Goal: Entertainment & Leisure: Consume media (video, audio)

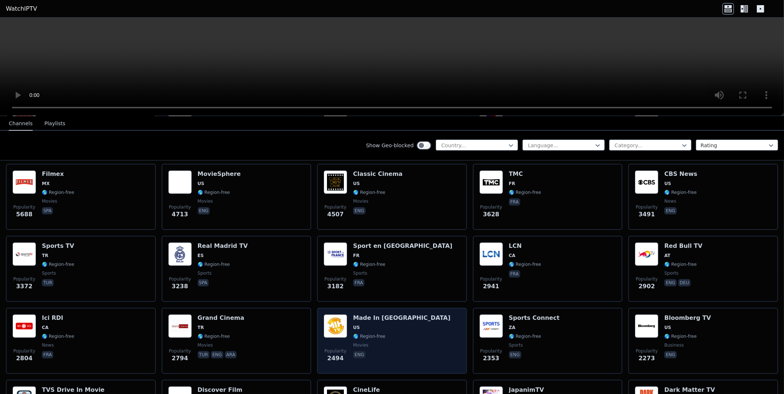
scroll to position [183, 0]
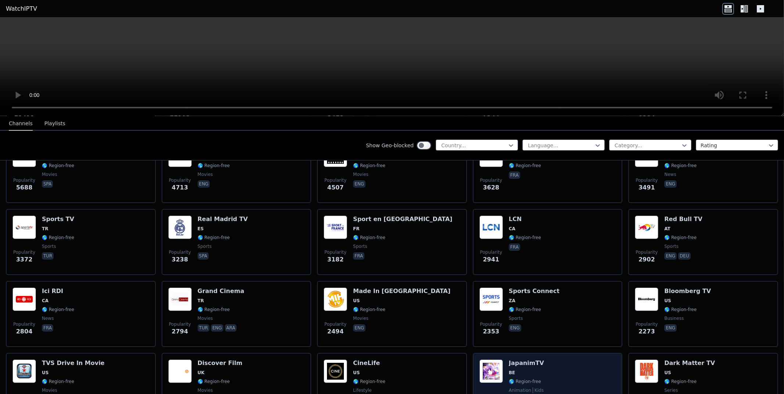
click at [567, 369] on div "Popularity 2204 JapanimTV BE 🌎 Region-free animation kids fra" at bounding box center [547, 386] width 137 height 53
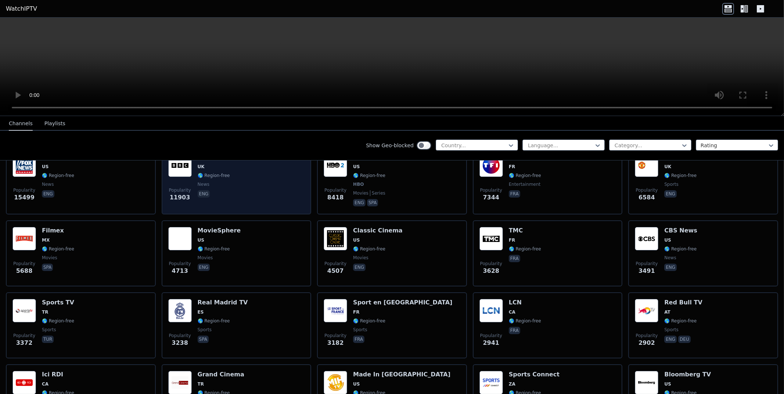
scroll to position [0, 0]
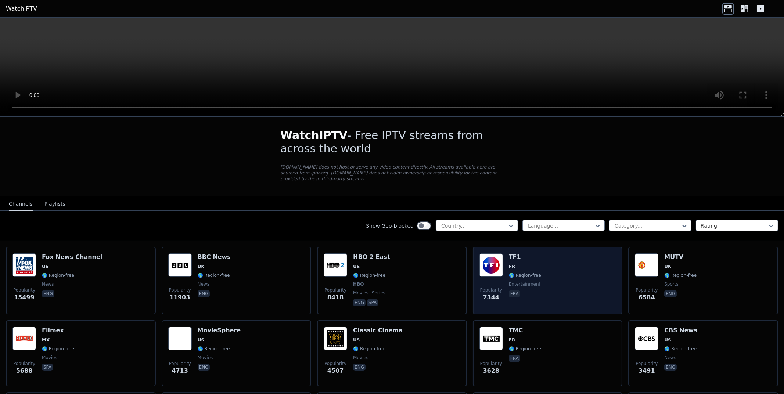
click at [587, 286] on div "Popularity 7344 TF1 FR 🌎 Region-free entertainment fra" at bounding box center [547, 281] width 137 height 54
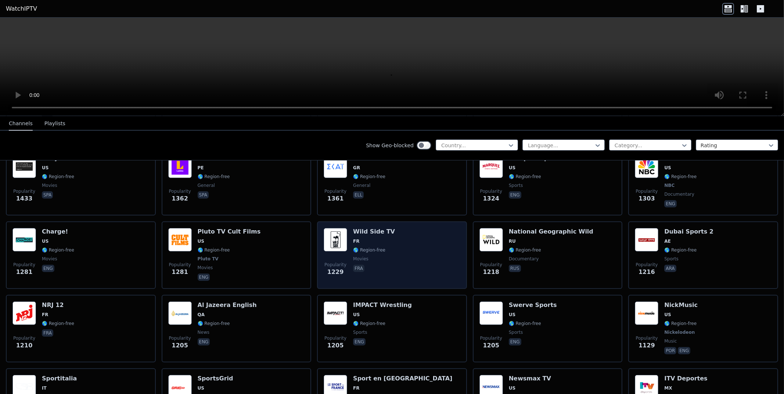
scroll to position [882, 0]
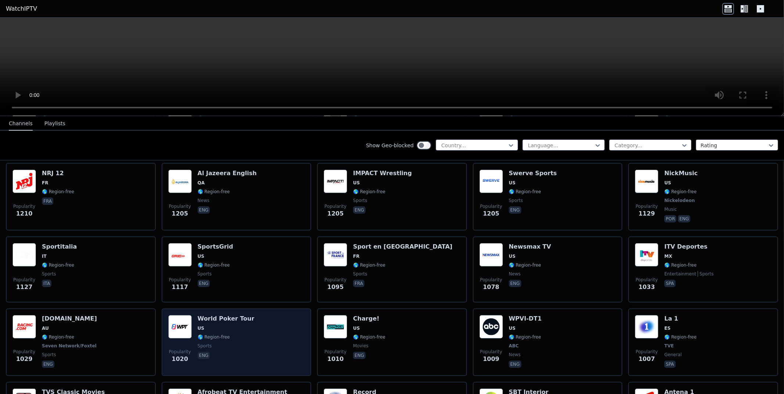
click at [220, 334] on span "🌎 Region-free" at bounding box center [214, 337] width 32 height 6
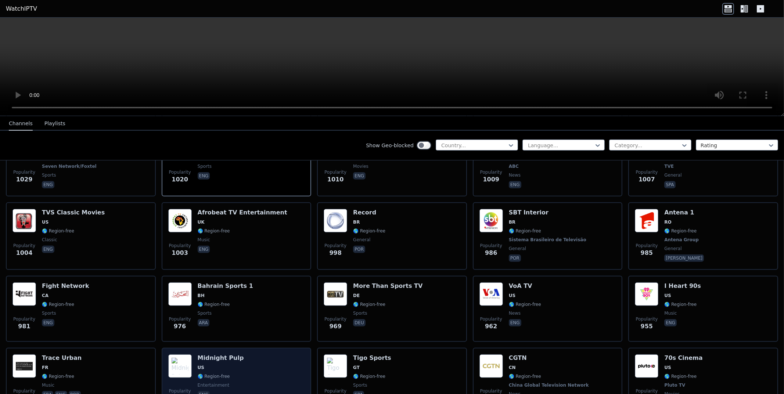
scroll to position [1066, 0]
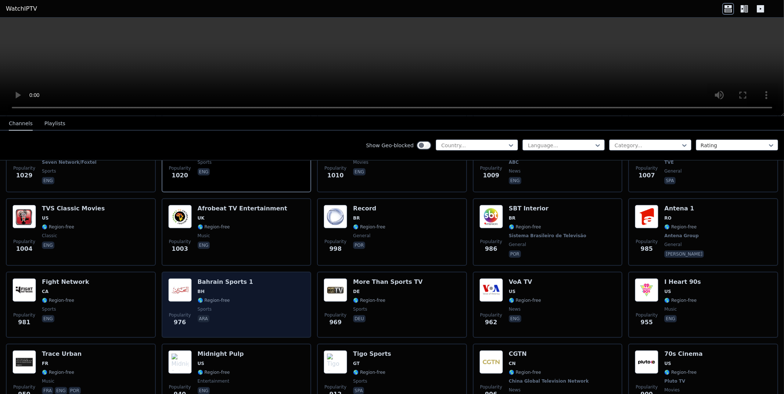
click at [267, 320] on div "Popularity 976 [GEOGRAPHIC_DATA] Sports 1 BH 🌎 Region-free sports ara" at bounding box center [236, 304] width 137 height 53
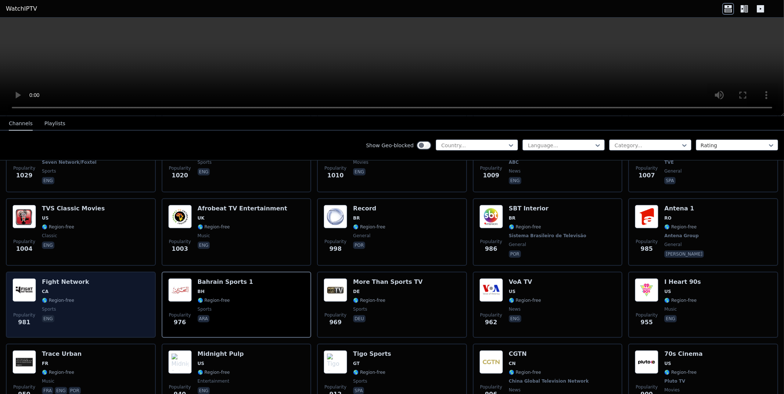
click at [113, 296] on div "Popularity 981 Fight Network CA 🌎 Region-free sports eng" at bounding box center [80, 304] width 137 height 53
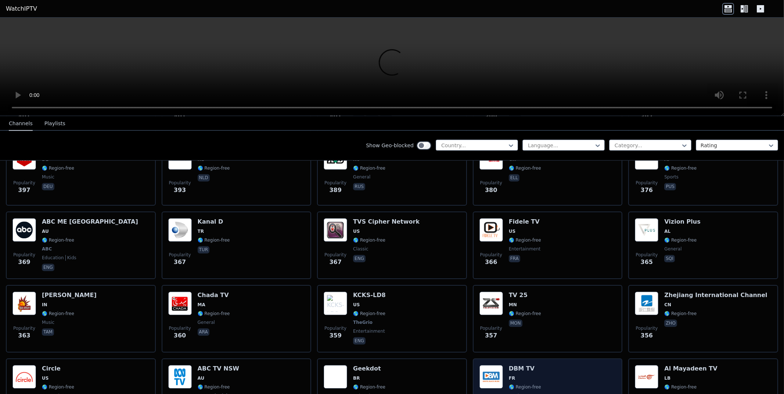
scroll to position [3510, 0]
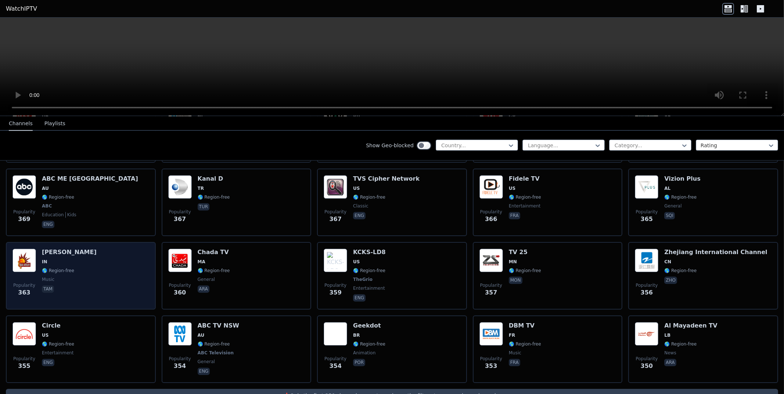
click at [140, 272] on div "Popularity 363 [PERSON_NAME] IN 🌎 Region-free music tam" at bounding box center [80, 276] width 137 height 54
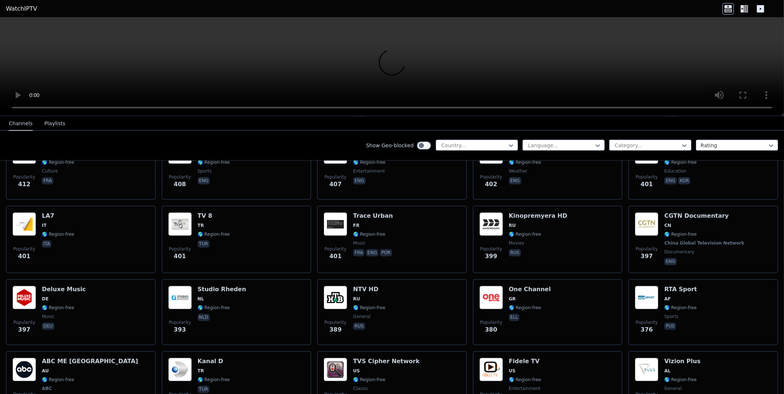
scroll to position [3326, 0]
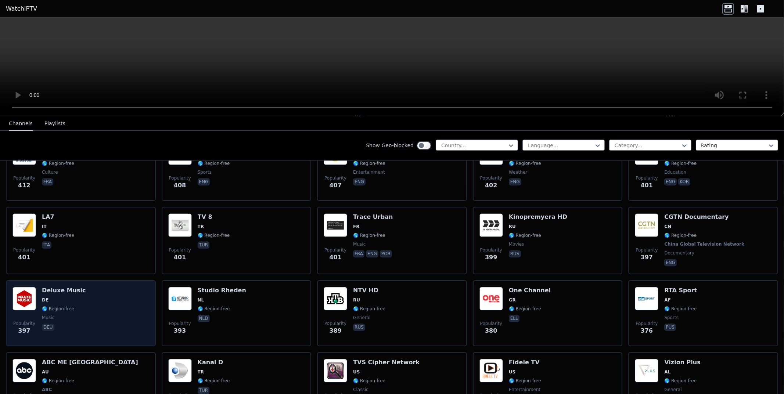
click at [135, 288] on div "Popularity 397 Deluxe Music DE 🌎 Region-free music deu" at bounding box center [80, 313] width 137 height 53
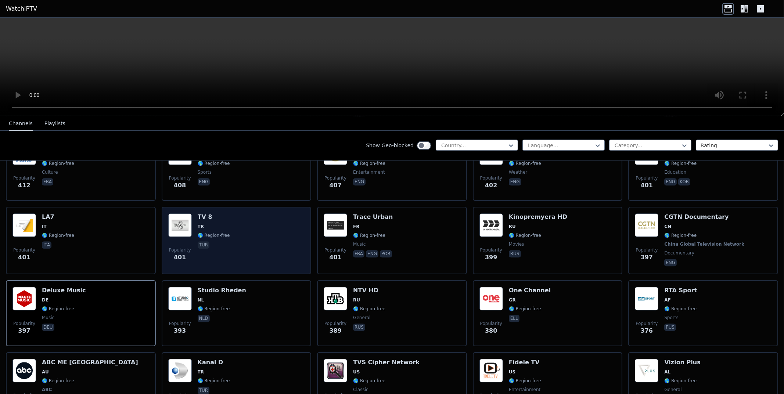
click at [272, 221] on div "Popularity 401 TV 8 TR 🌎 Region-free tur" at bounding box center [236, 240] width 137 height 54
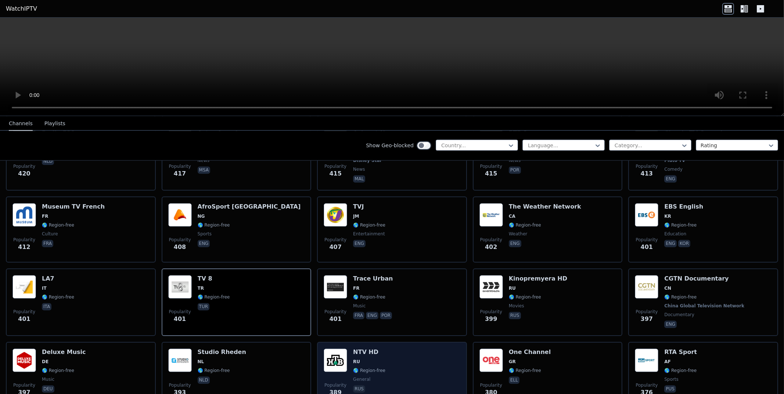
scroll to position [3253, 0]
